Goal: Task Accomplishment & Management: Use online tool/utility

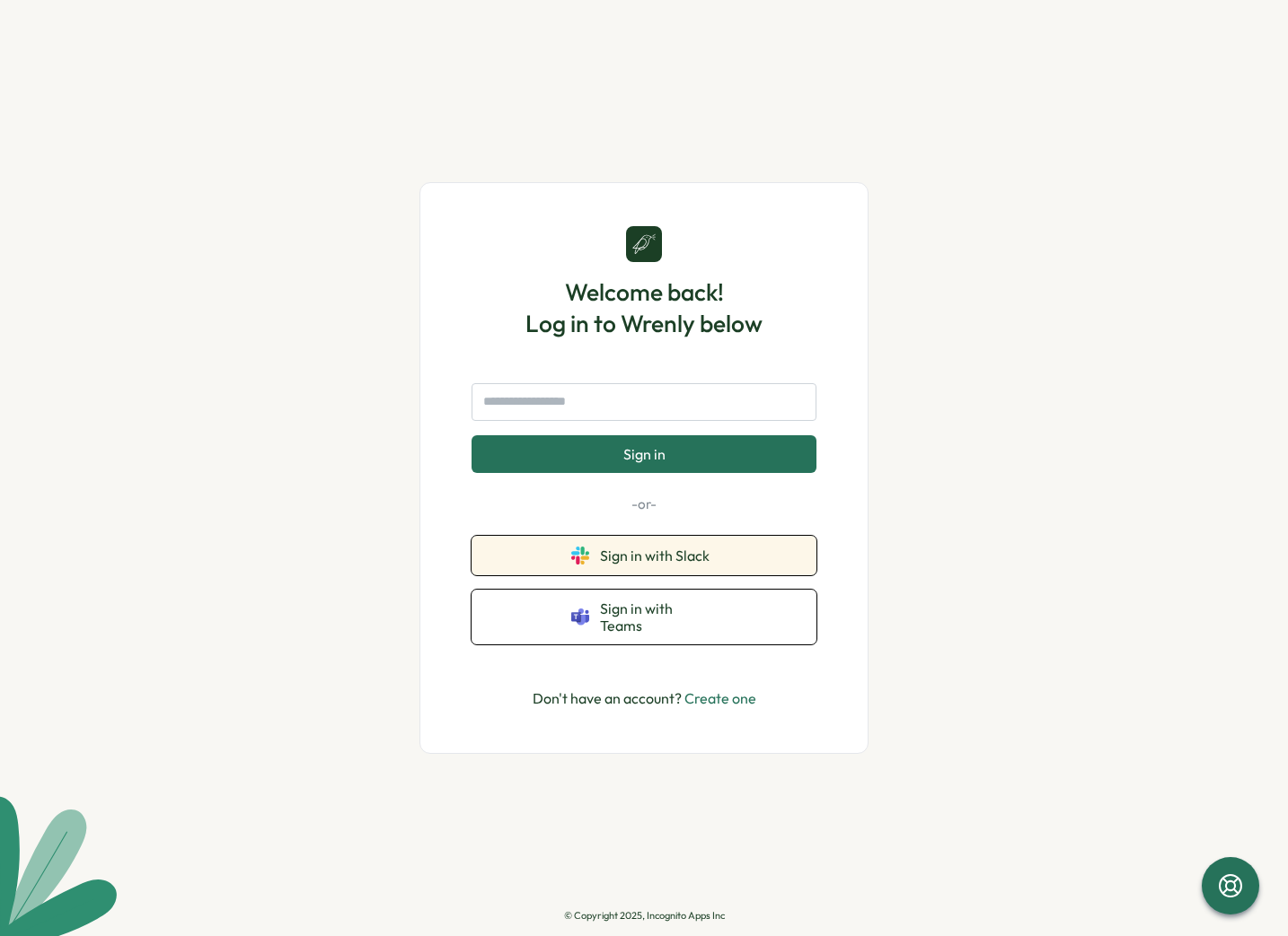
click at [604, 573] on button "Sign in with Slack" at bounding box center [644, 556] width 345 height 40
click at [359, 668] on div "Welcome back! Log in to Wrenly below Sign in -or- Signing in... Sign in with Te…" at bounding box center [644, 468] width 1288 height 936
